Goal: Transaction & Acquisition: Purchase product/service

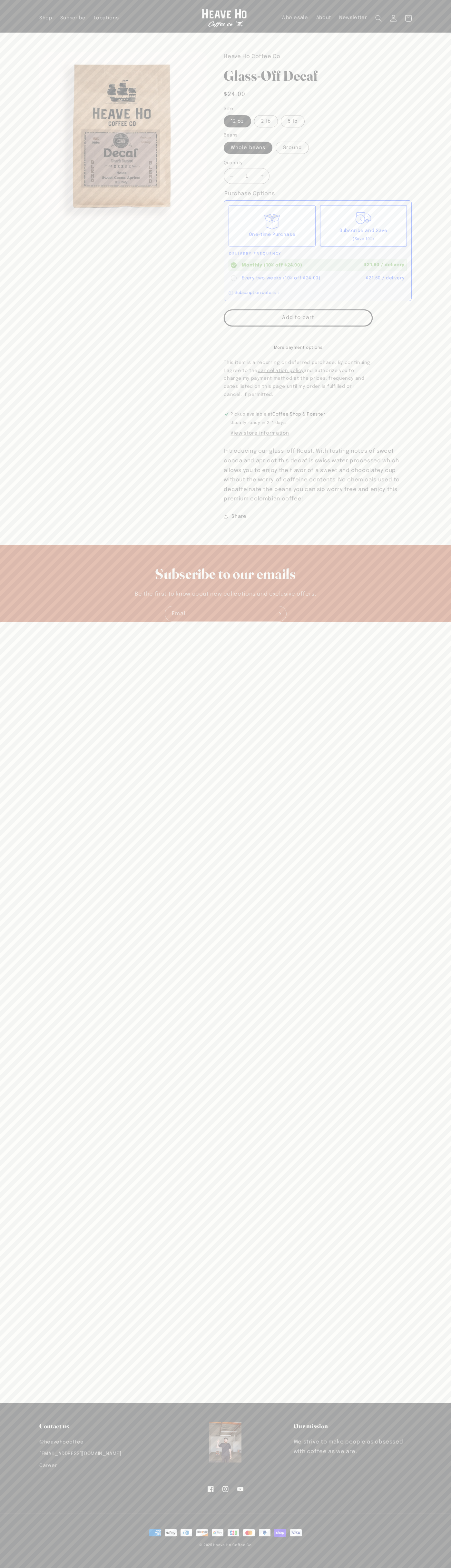
click at [298, 318] on button "Add to cart" at bounding box center [298, 318] width 149 height 17
click at [409, 18] on icon at bounding box center [409, 18] width 15 height 15
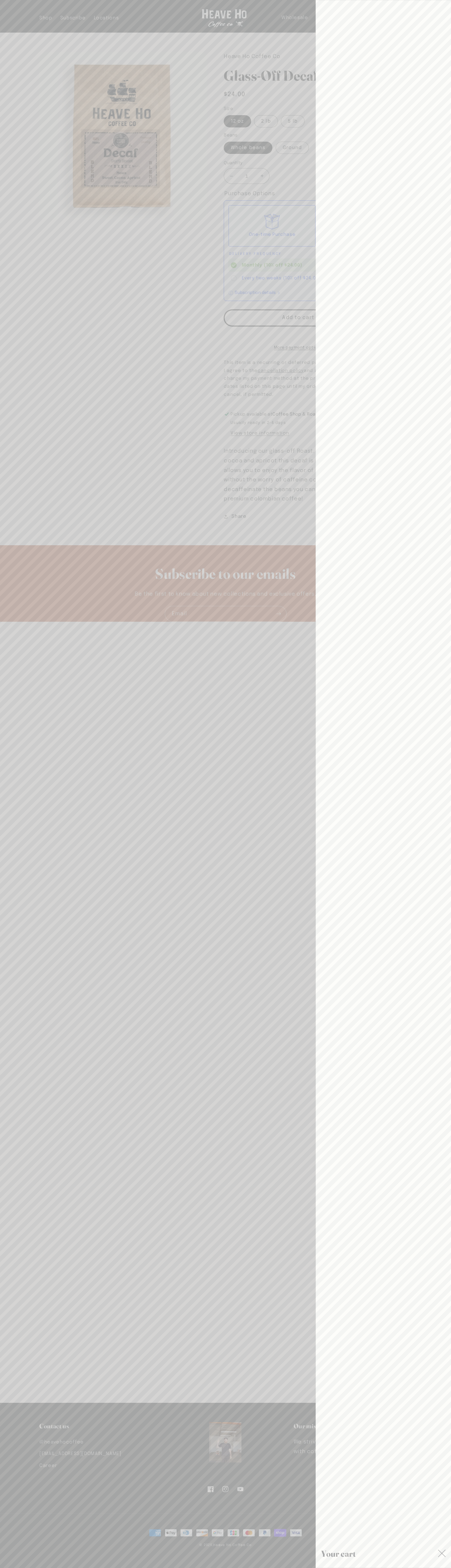
click at [442, 1554] on icon "Close" at bounding box center [442, 1554] width 8 height 8
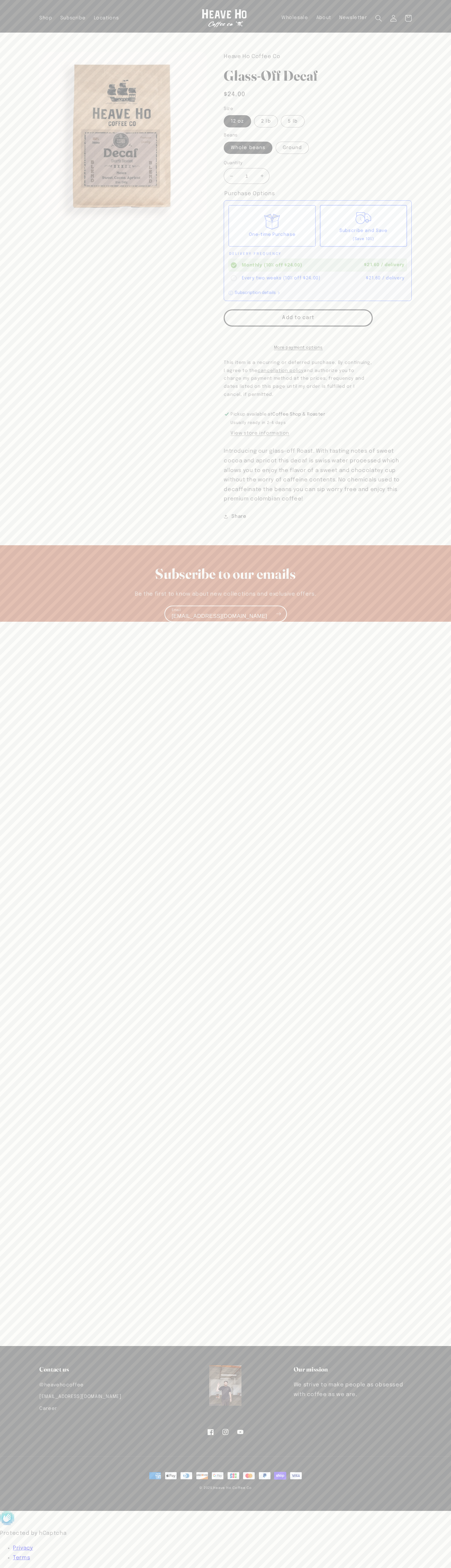
type input "johnsmith009@storebotmail.joonix.net"
click at [446, 32] on sticky-header "Shop Subscribe Locations Wholesale About Newsletter Log in Facebook Instagram Y…" at bounding box center [226, 16] width 451 height 33
click at [427, 318] on section "Skip to product information Open media 1 in modal 1 / of 1 Heave Ho Coffee Co G…" at bounding box center [226, 279] width 406 height 493
click at [89, 1568] on html "Skip to content Your cart is empty Continue shopping Have an account? Log in to…" at bounding box center [226, 784] width 451 height 1568
click at [30, 526] on section "Skip to product information Open media 1 in modal 1 / of 1 Heave Ho Coffee Co G…" at bounding box center [226, 279] width 406 height 493
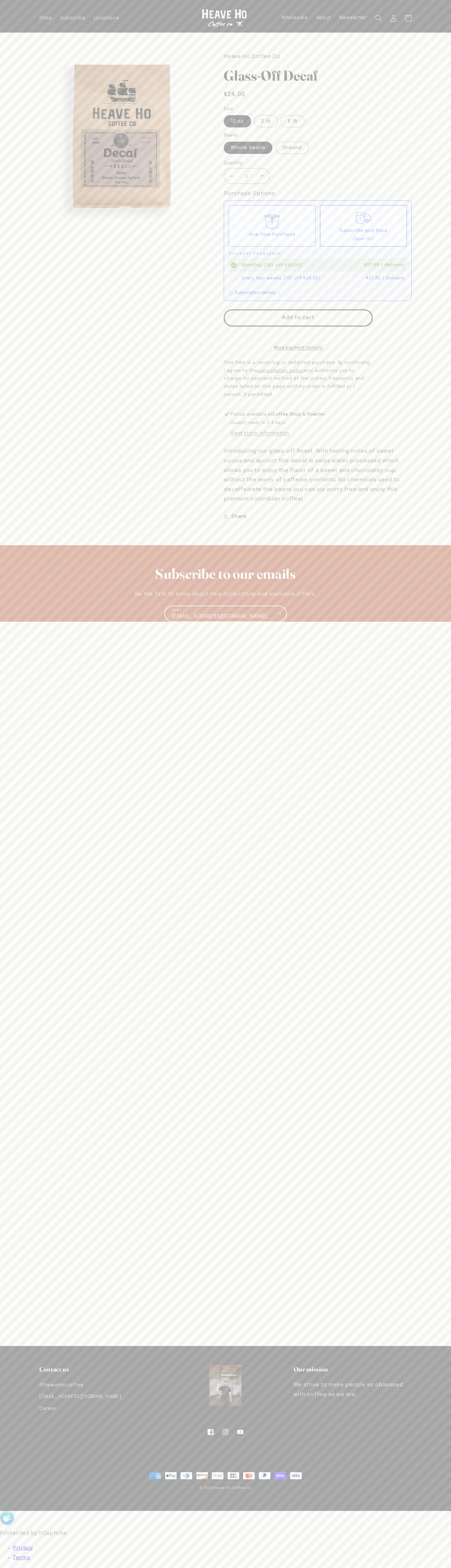
type input "[EMAIL_ADDRESS][DOMAIN_NAME]"
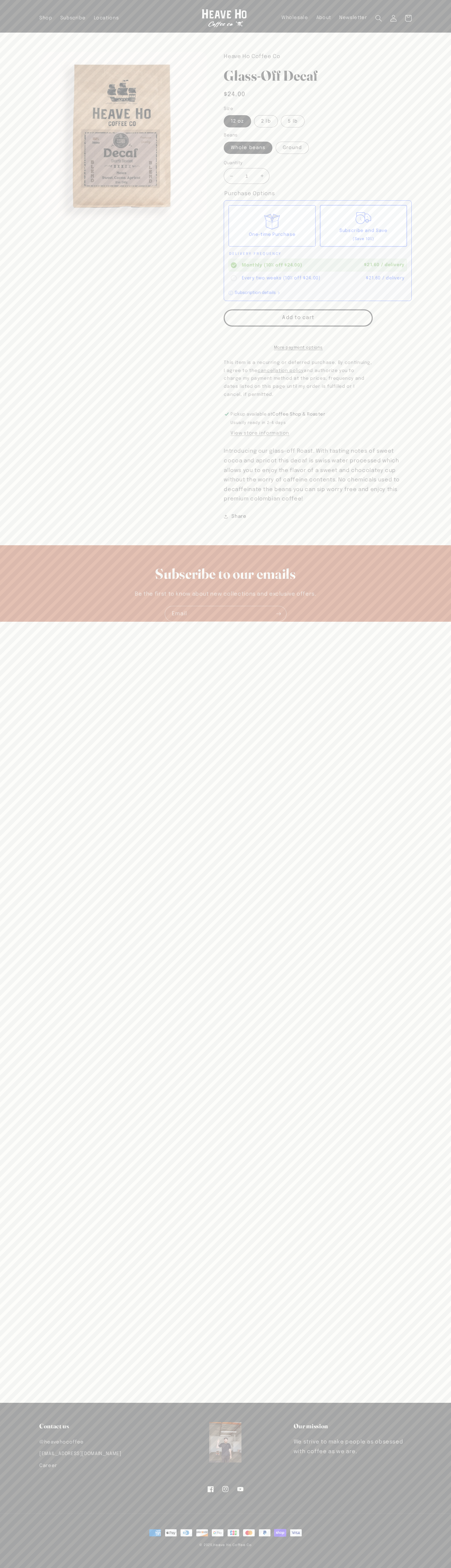
click at [235, 95] on span "$24.00" at bounding box center [235, 95] width 22 height 9
click at [287, 117] on label "5 lb" at bounding box center [292, 121] width 23 height 12
click at [281, 114] on input "5 lb" at bounding box center [281, 114] width 0 height 0
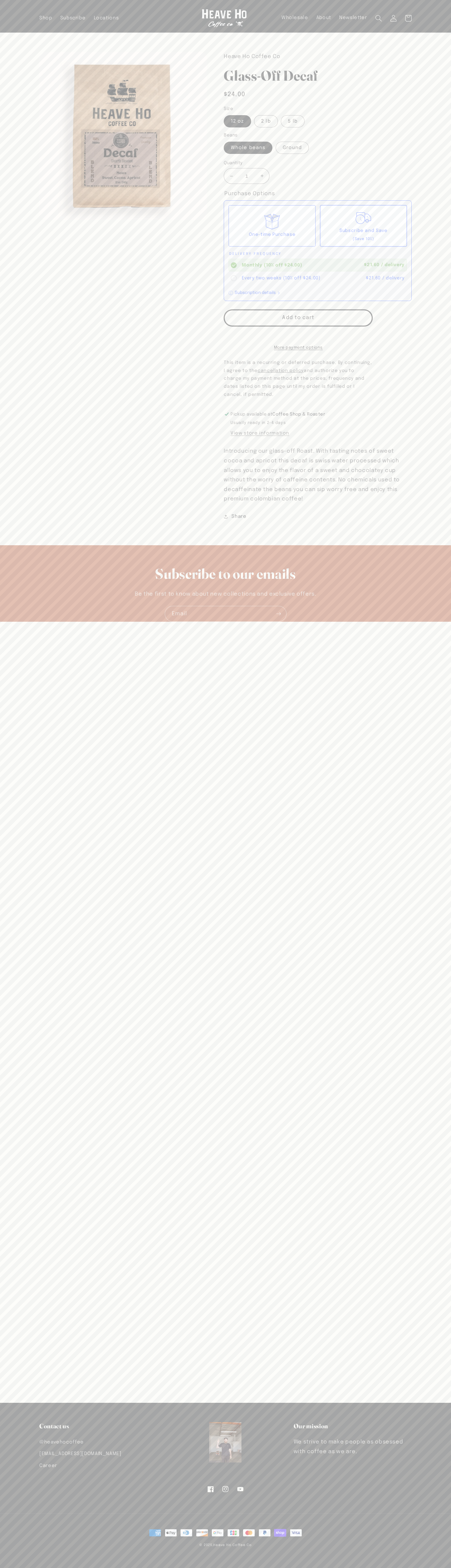
radio input "true"
type input "[URL][DOMAIN_NAME]"
click at [247, 176] on input "1" at bounding box center [246, 176] width 16 height 16
click at [300, 265] on div "Monthly (10% off $82.00)" at bounding box center [301, 265] width 119 height 7
click at [0, 0] on input "Monthly (10% off $82.00) $73.80 / delivery" at bounding box center [0, 0] width 0 height 0
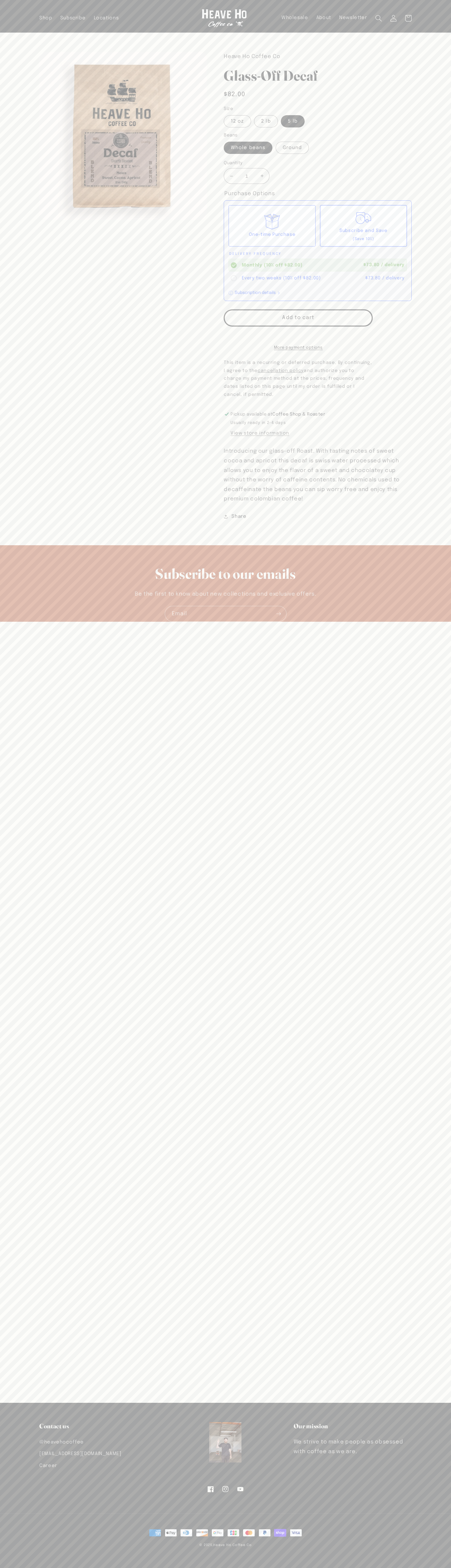
click at [301, 278] on div "Every two weeks (10% off $82.00)" at bounding box center [303, 278] width 121 height 7
click at [0, 0] on input "Every two weeks (10% off $82.00) $73.80 / delivery" at bounding box center [0, 0] width 0 height 0
click at [298, 318] on button "Add to cart" at bounding box center [298, 318] width 149 height 17
click at [409, 18] on icon at bounding box center [409, 18] width 15 height 15
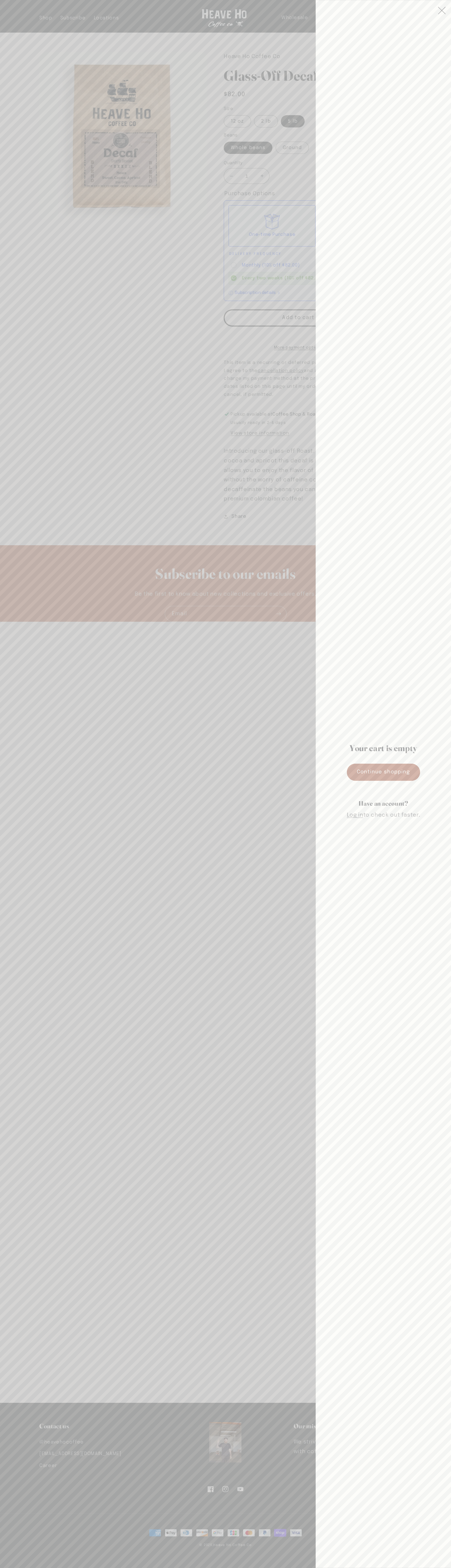
click at [442, 11] on icon "Close" at bounding box center [442, 11] width 8 height 8
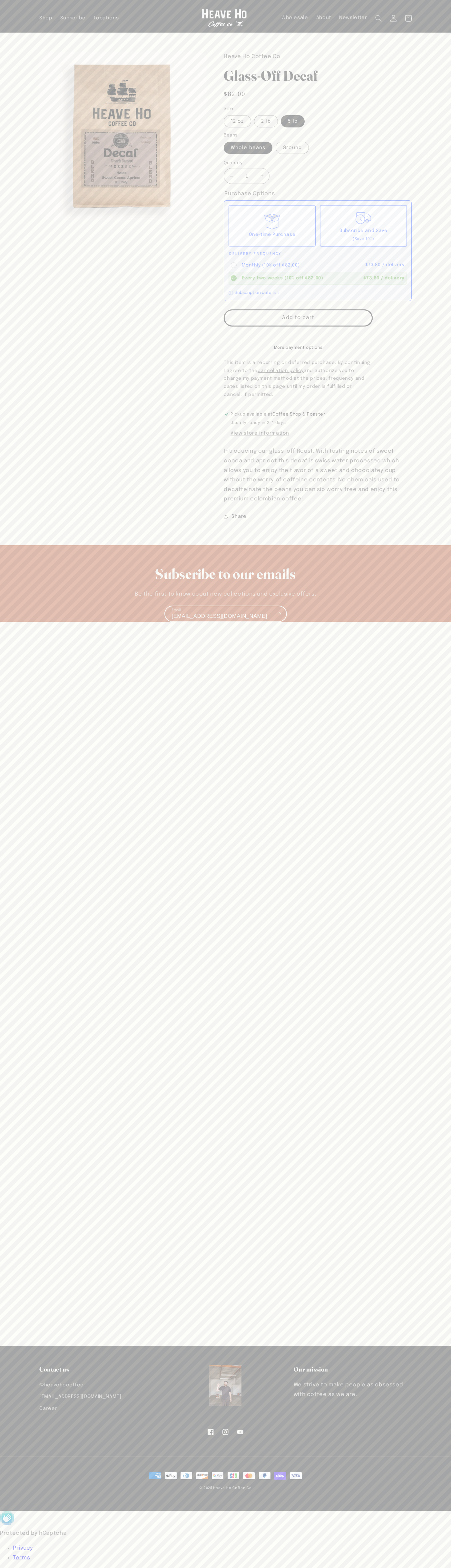
type input "[EMAIL_ADDRESS][DOMAIN_NAME]"
click at [318, 265] on div "Monthly (10% off $82.00)" at bounding box center [303, 265] width 121 height 7
click at [0, 0] on input "Monthly (10% off $82.00) $73.80 / delivery" at bounding box center [0, 0] width 0 height 0
click at [178, 6] on header "Shop Subscribe Locations Wholesale About Newsletter Log in Facebook Instagram Y…" at bounding box center [226, 16] width 406 height 33
click at [430, 245] on section "Skip to product information Open media 1 in modal 1 / of 1 Heave Ho Coffee Co G…" at bounding box center [226, 279] width 451 height 493
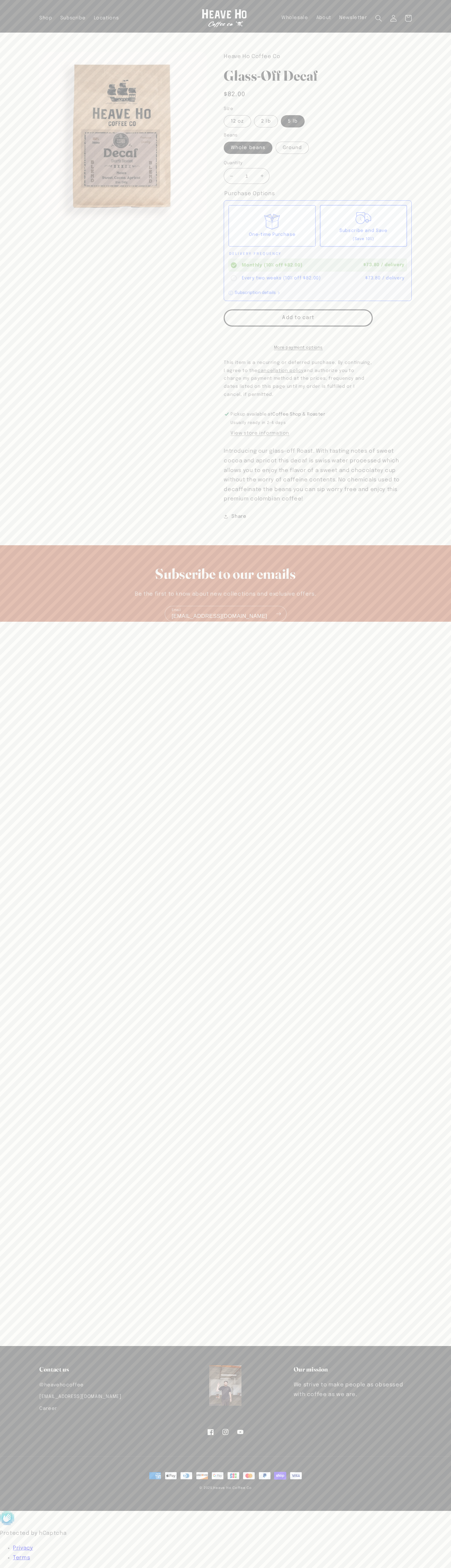
click at [113, 1568] on html "Skip to content Your cart is empty Continue shopping Have an account? Log in to…" at bounding box center [226, 784] width 451 height 1568
click at [8, 442] on section "Skip to product information Open media 1 in modal 1 / of 1 Heave Ho Coffee Co G…" at bounding box center [226, 279] width 451 height 493
type input "[EMAIL_ADDRESS][DOMAIN_NAME]"
click at [318, 265] on div "Monthly (10% off $82.00)" at bounding box center [303, 265] width 121 height 7
click at [0, 0] on input "Monthly (10% off $82.00) $73.80 / delivery" at bounding box center [0, 0] width 0 height 0
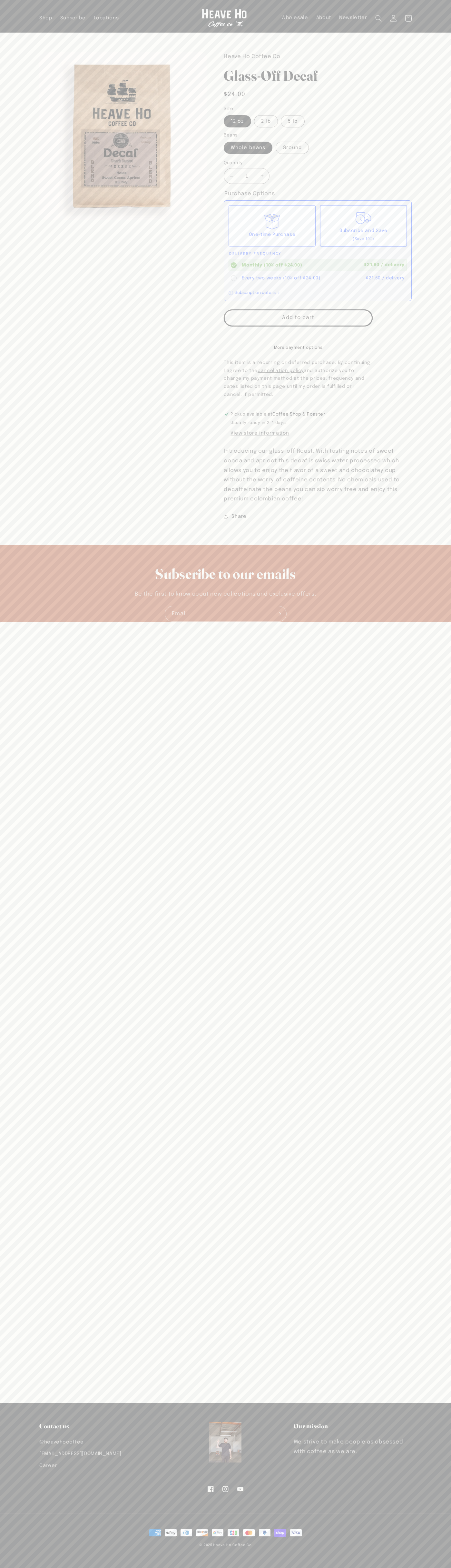
click at [409, 18] on icon at bounding box center [409, 18] width 15 height 15
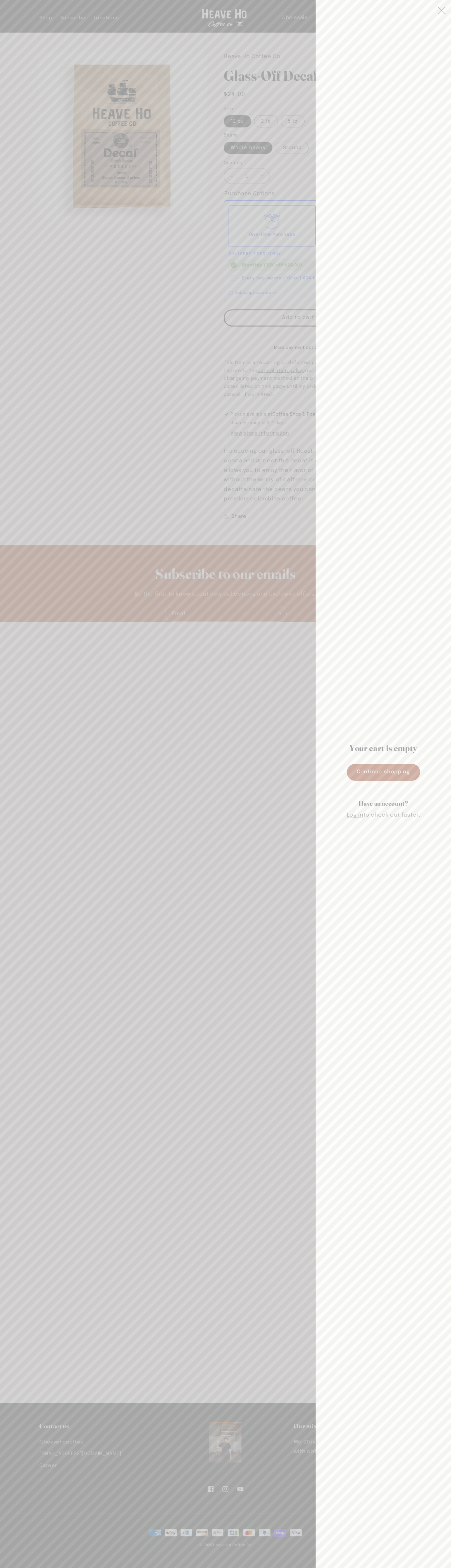
click at [442, 11] on icon "Close" at bounding box center [442, 11] width 8 height 8
